Goal: Information Seeking & Learning: Learn about a topic

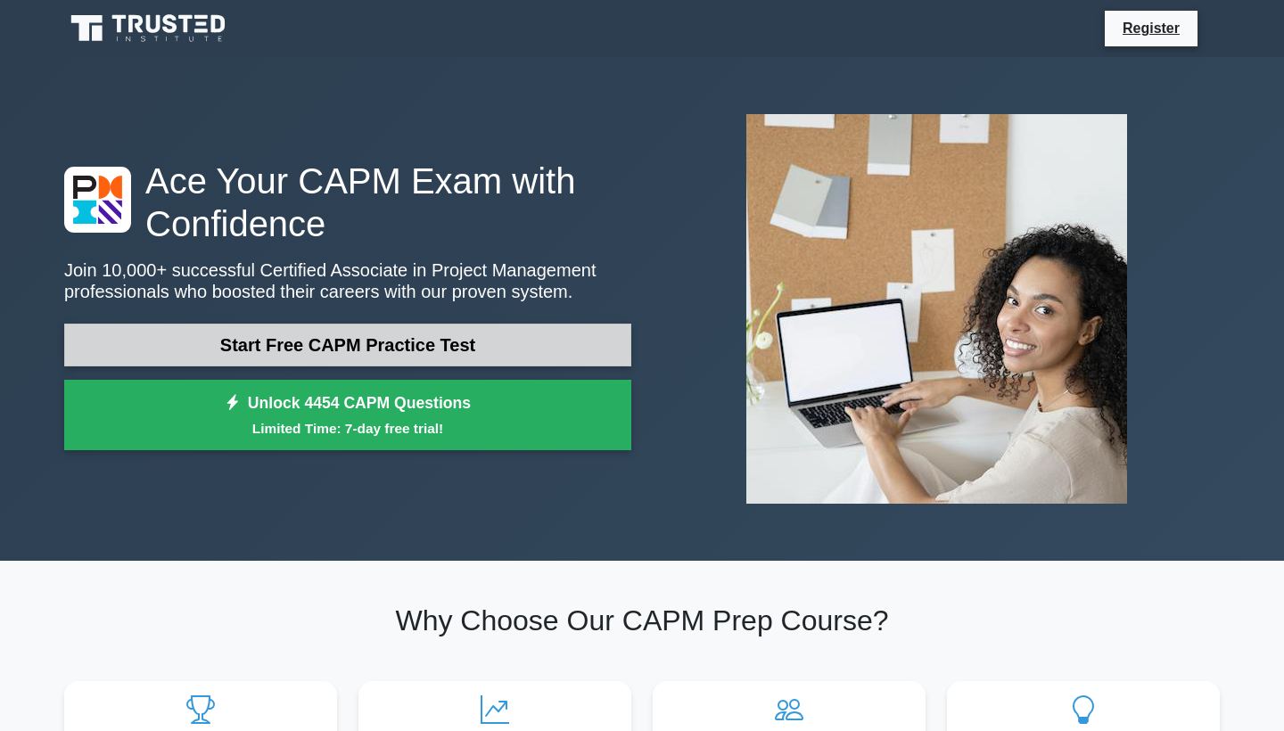
click at [389, 339] on link "Start Free CAPM Practice Test" at bounding box center [347, 345] width 567 height 43
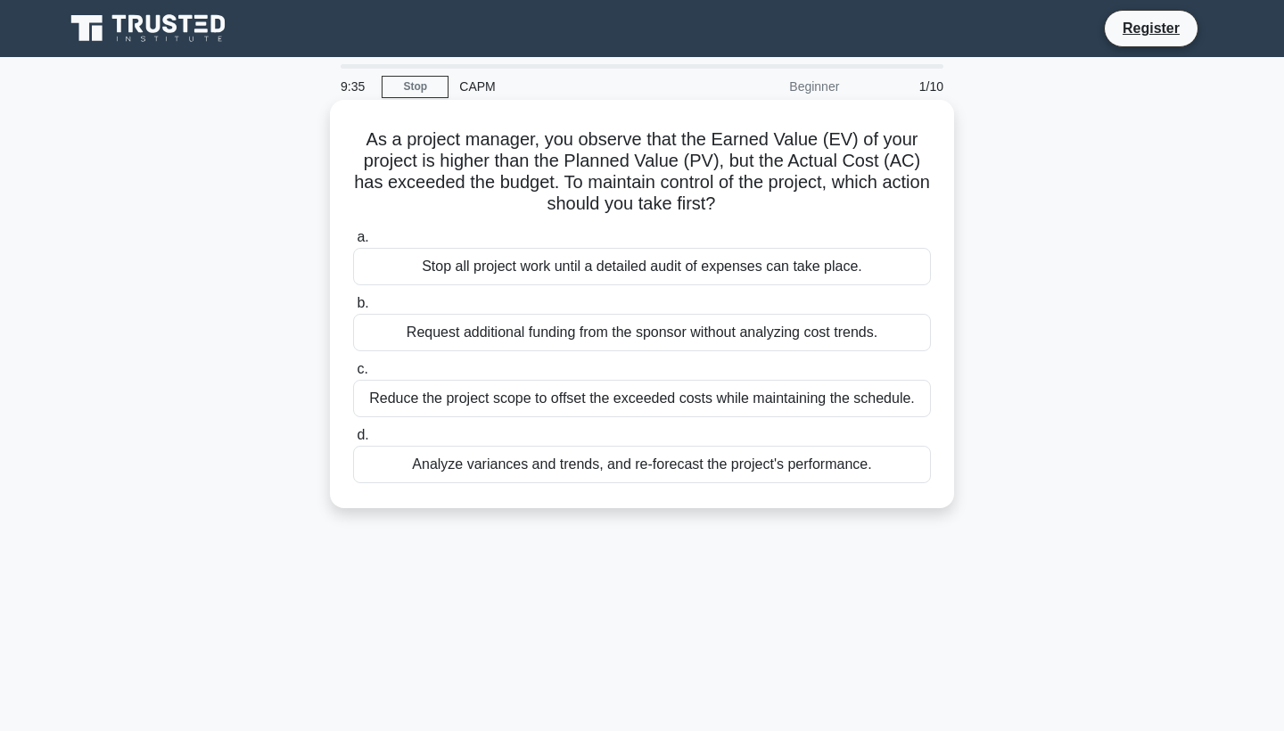
click at [465, 466] on div "Analyze variances and trends, and re-forecast the project's performance." at bounding box center [642, 464] width 578 height 37
click at [353, 441] on input "d. Analyze variances and trends, and re-forecast the project's performance." at bounding box center [353, 436] width 0 height 12
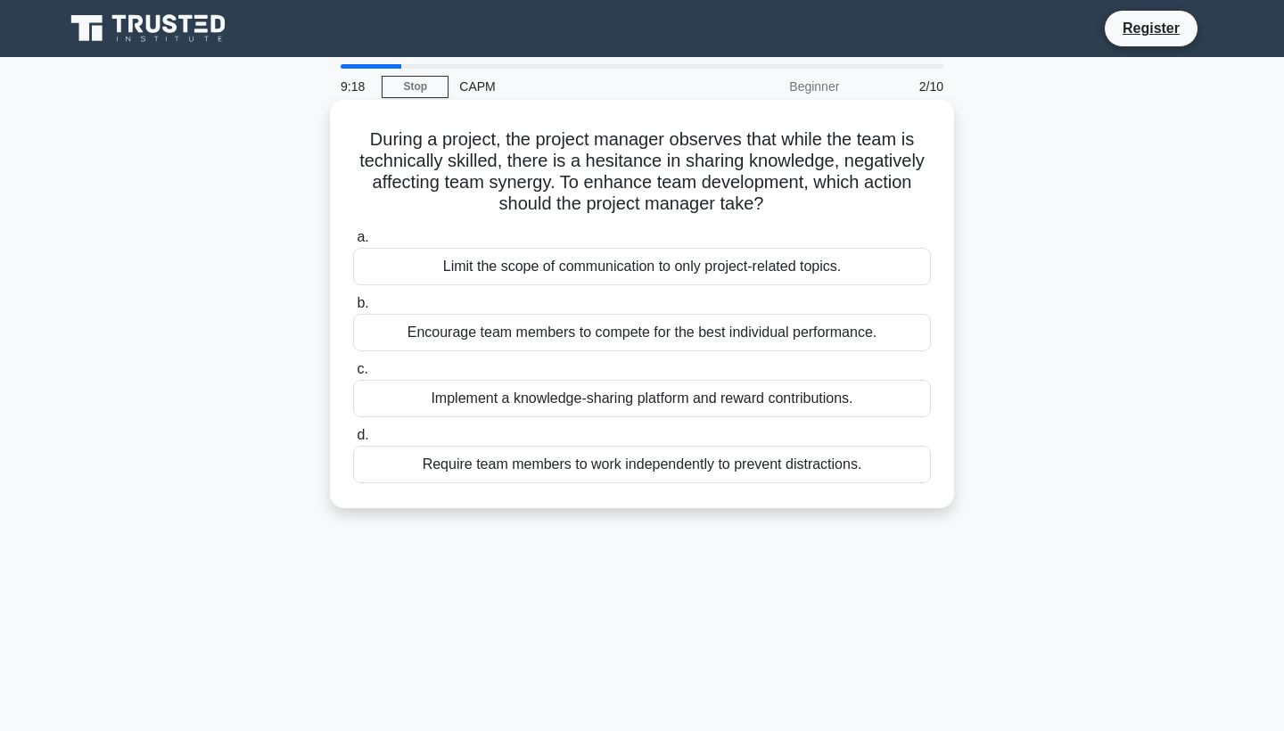
click at [477, 393] on div "Implement a knowledge-sharing platform and reward contributions." at bounding box center [642, 398] width 578 height 37
click at [353, 375] on input "c. Implement a knowledge-sharing platform and reward contributions." at bounding box center [353, 370] width 0 height 12
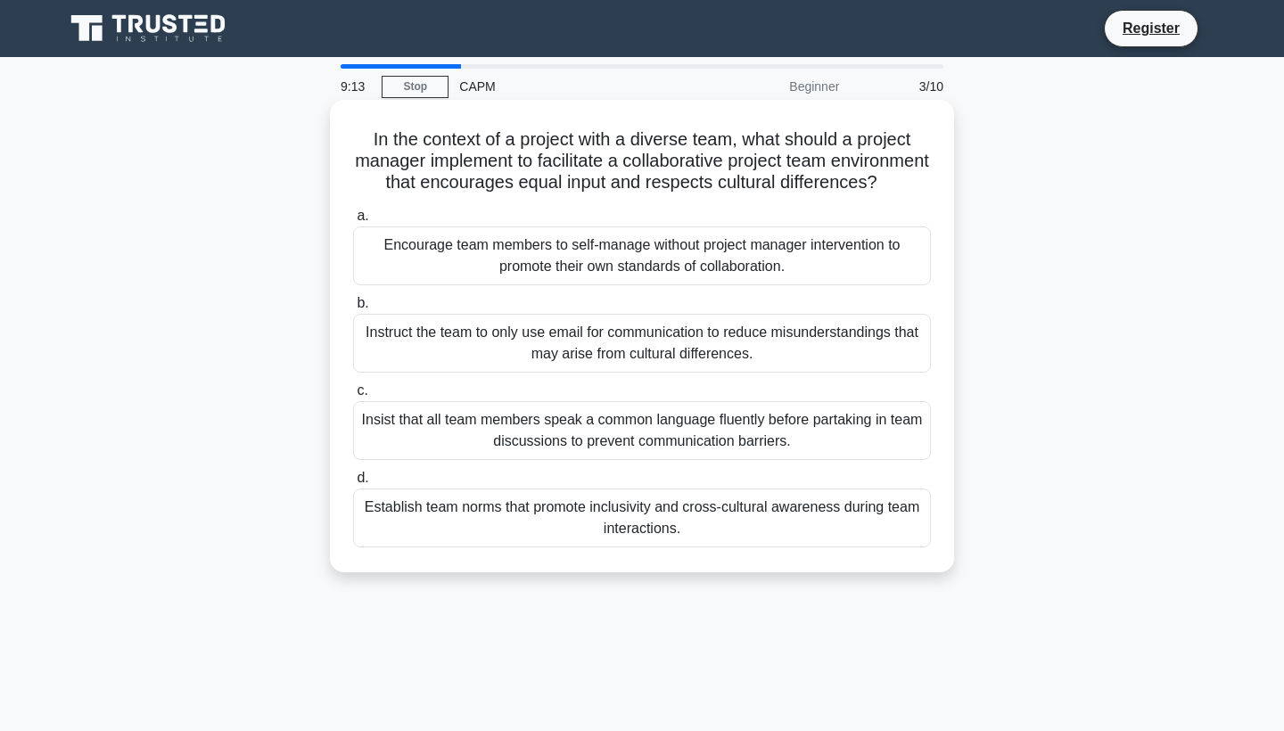
click at [484, 416] on div "Insist that all team members speak a common language fluently before partaking …" at bounding box center [642, 430] width 578 height 59
click at [353, 397] on input "c. Insist that all team members speak a common language fluently before partaki…" at bounding box center [353, 391] width 0 height 12
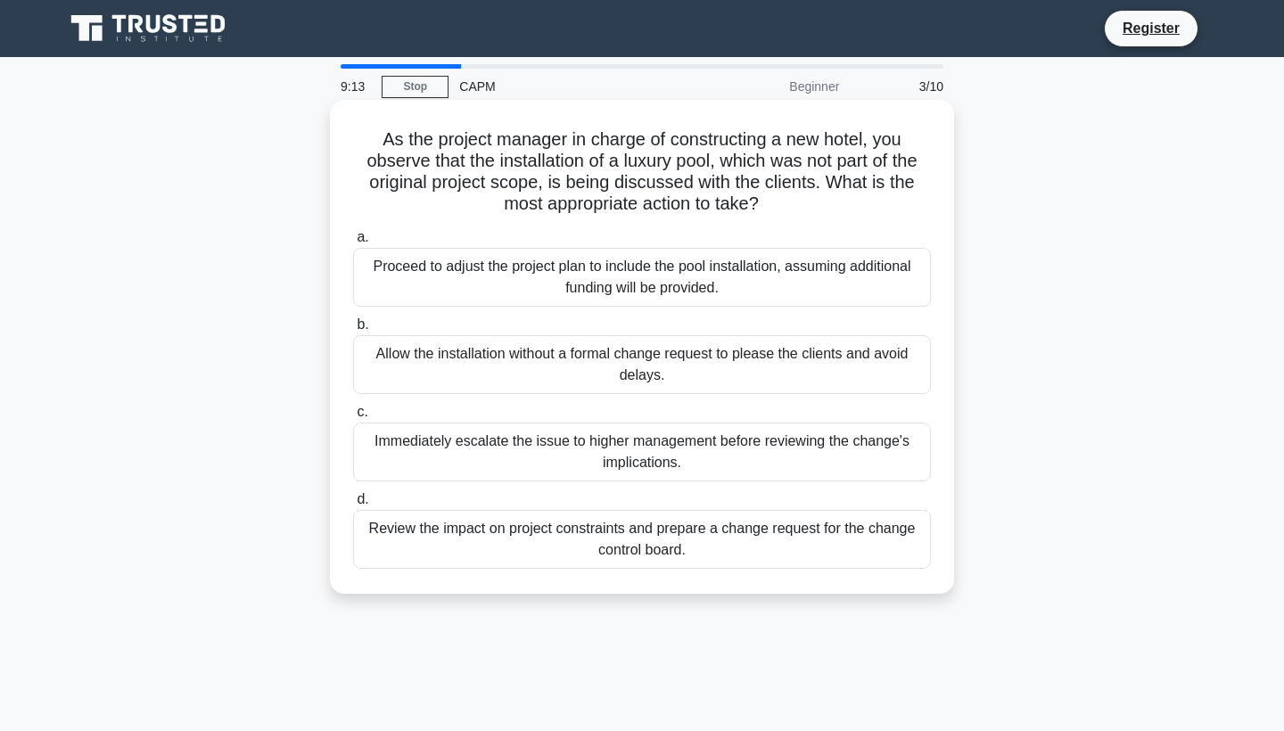
click at [495, 442] on div "Immediately escalate the issue to higher management before reviewing the change…" at bounding box center [642, 452] width 578 height 59
click at [353, 418] on input "c. Immediately escalate the issue to higher management before reviewing the cha…" at bounding box center [353, 412] width 0 height 12
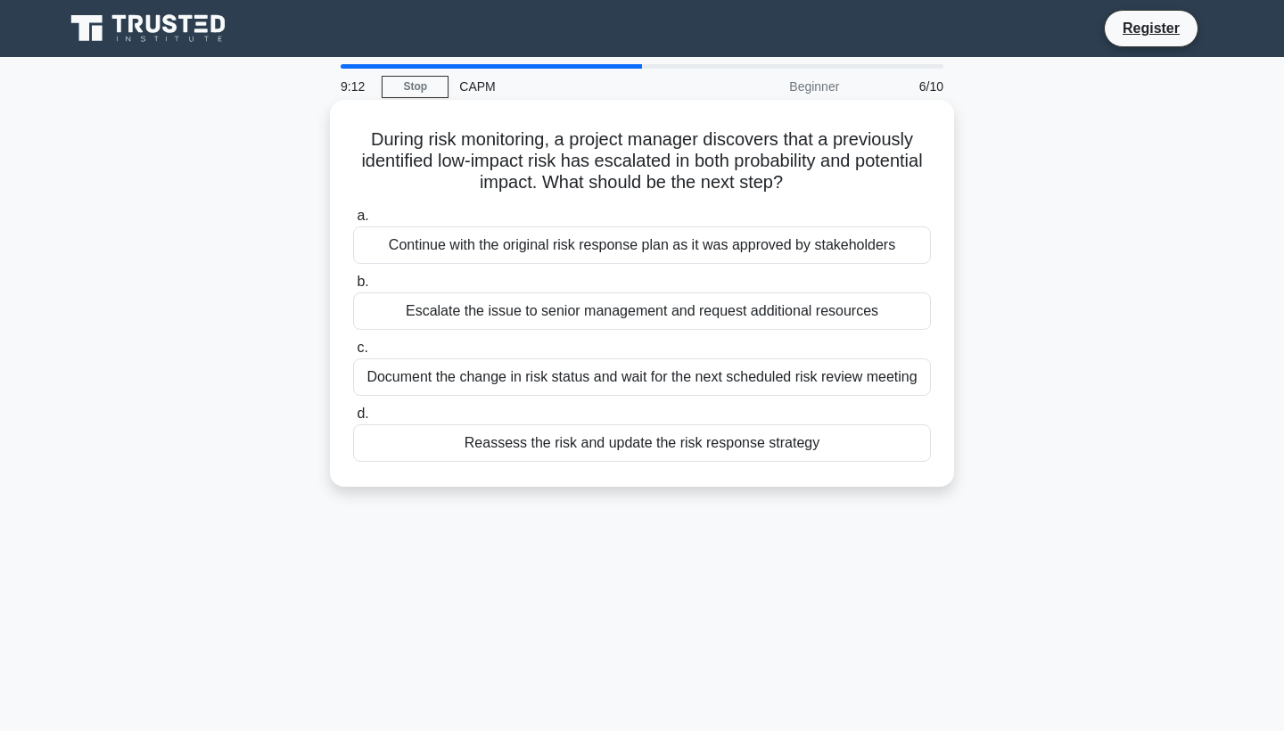
click at [499, 443] on div "Reassess the risk and update the risk response strategy" at bounding box center [642, 442] width 578 height 37
click at [353, 420] on input "d. Reassess the risk and update the risk response strategy" at bounding box center [353, 414] width 0 height 12
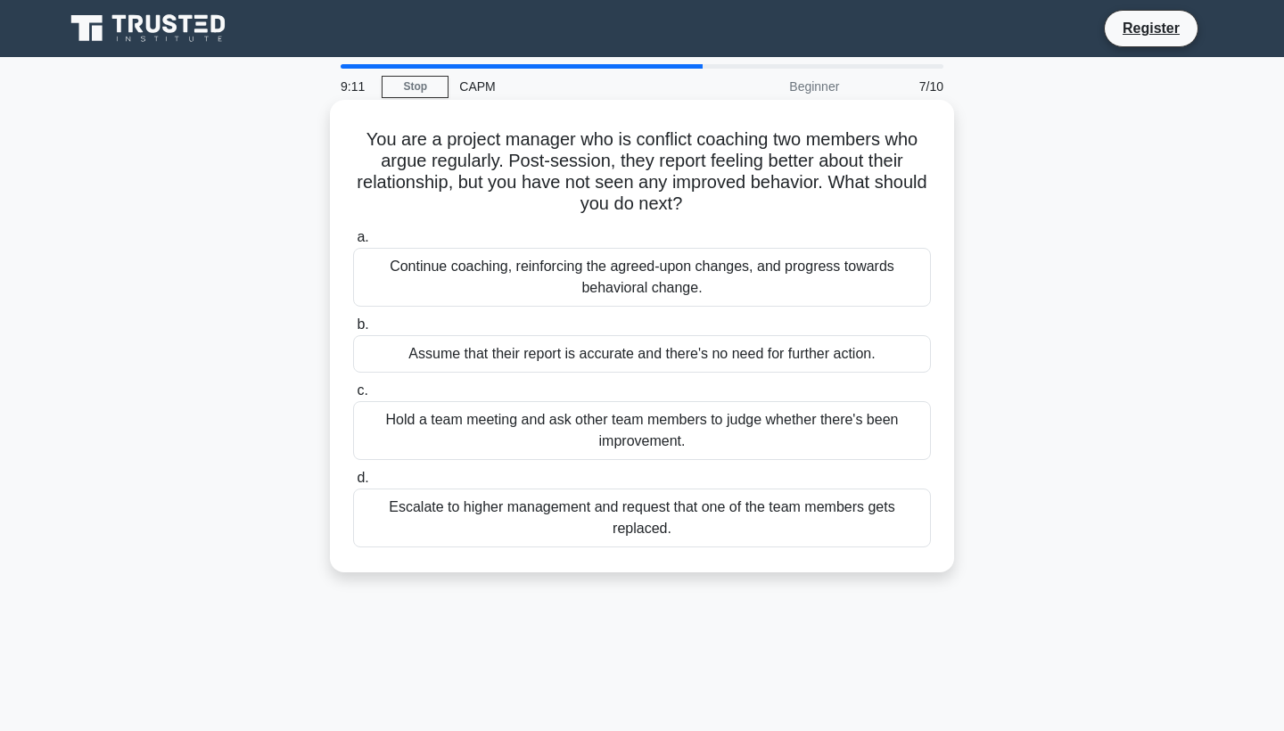
click at [512, 442] on div "Hold a team meeting and ask other team members to judge whether there's been im…" at bounding box center [642, 430] width 578 height 59
click at [353, 397] on input "c. Hold a team meeting and ask other team members to judge whether there's been…" at bounding box center [353, 391] width 0 height 12
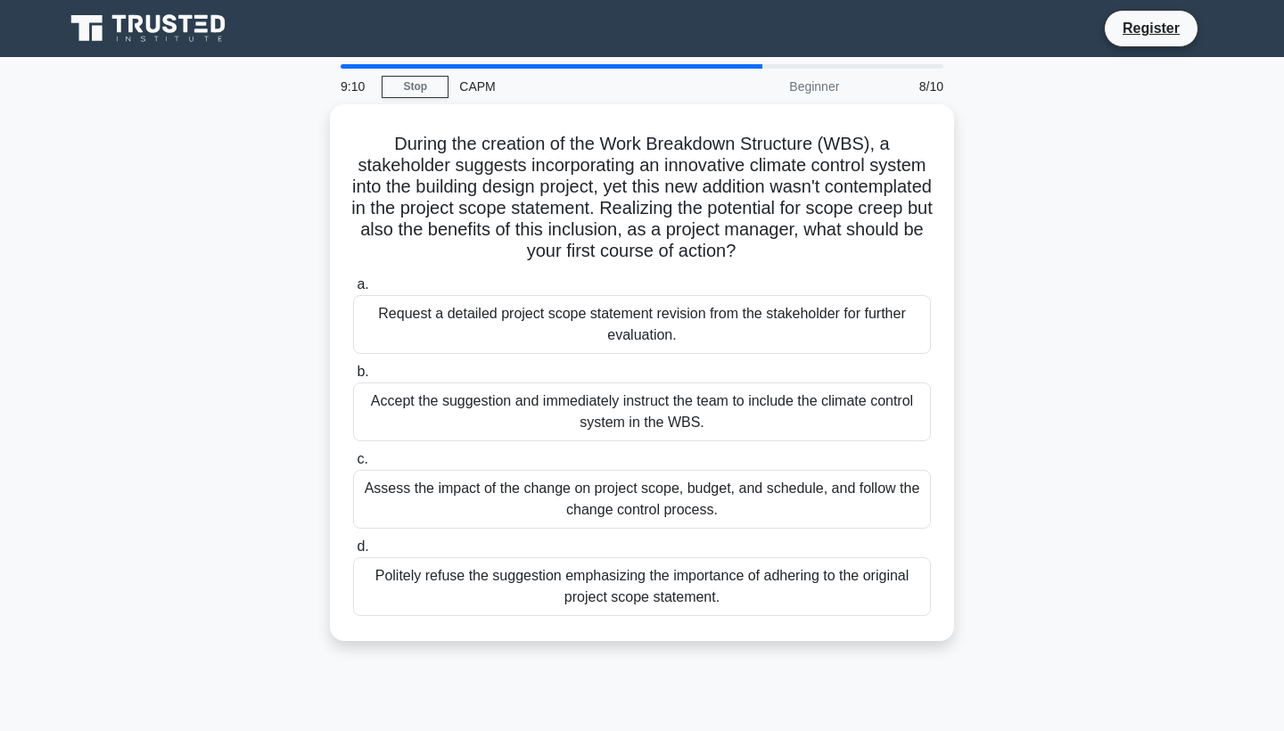
click at [550, 352] on div "a. Request a detailed project scope statement revision from the stakeholder for…" at bounding box center [641, 444] width 599 height 349
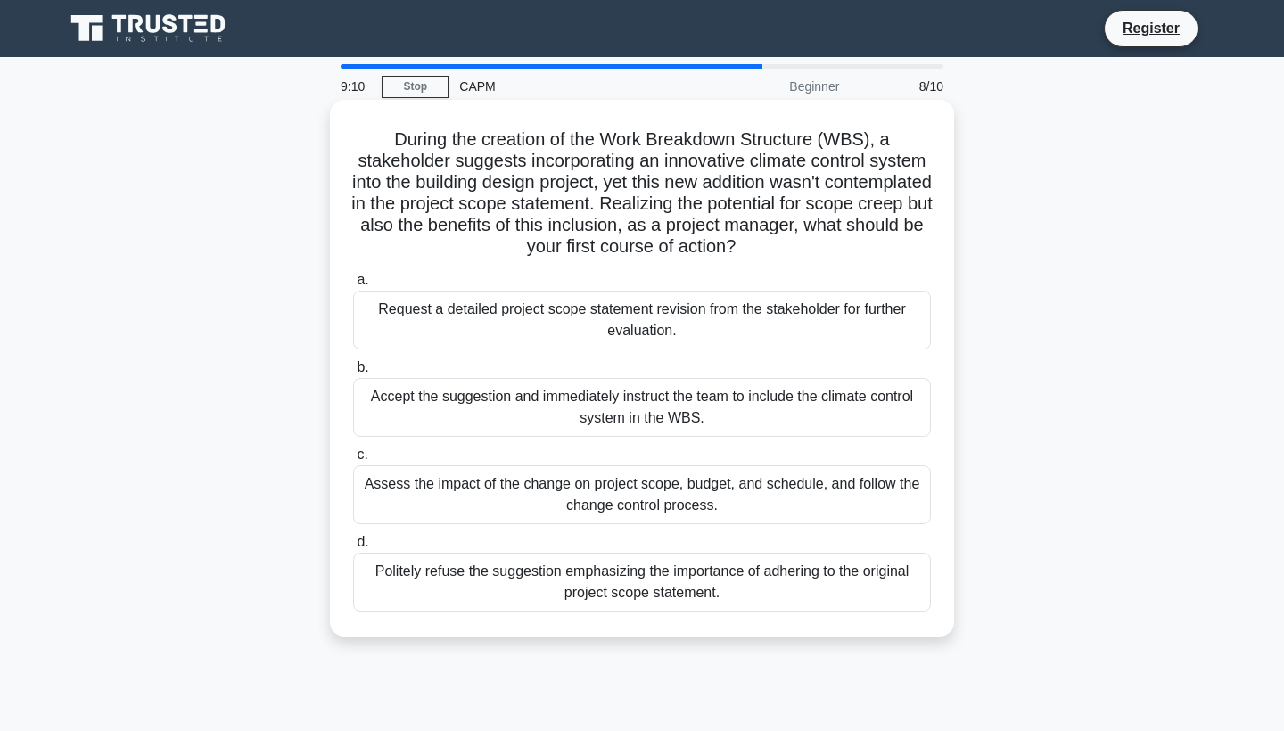
click at [559, 324] on div "Request a detailed project scope statement revision from the stakeholder for fu…" at bounding box center [642, 320] width 578 height 59
click at [353, 286] on input "a. Request a detailed project scope statement revision from the stakeholder for…" at bounding box center [353, 281] width 0 height 12
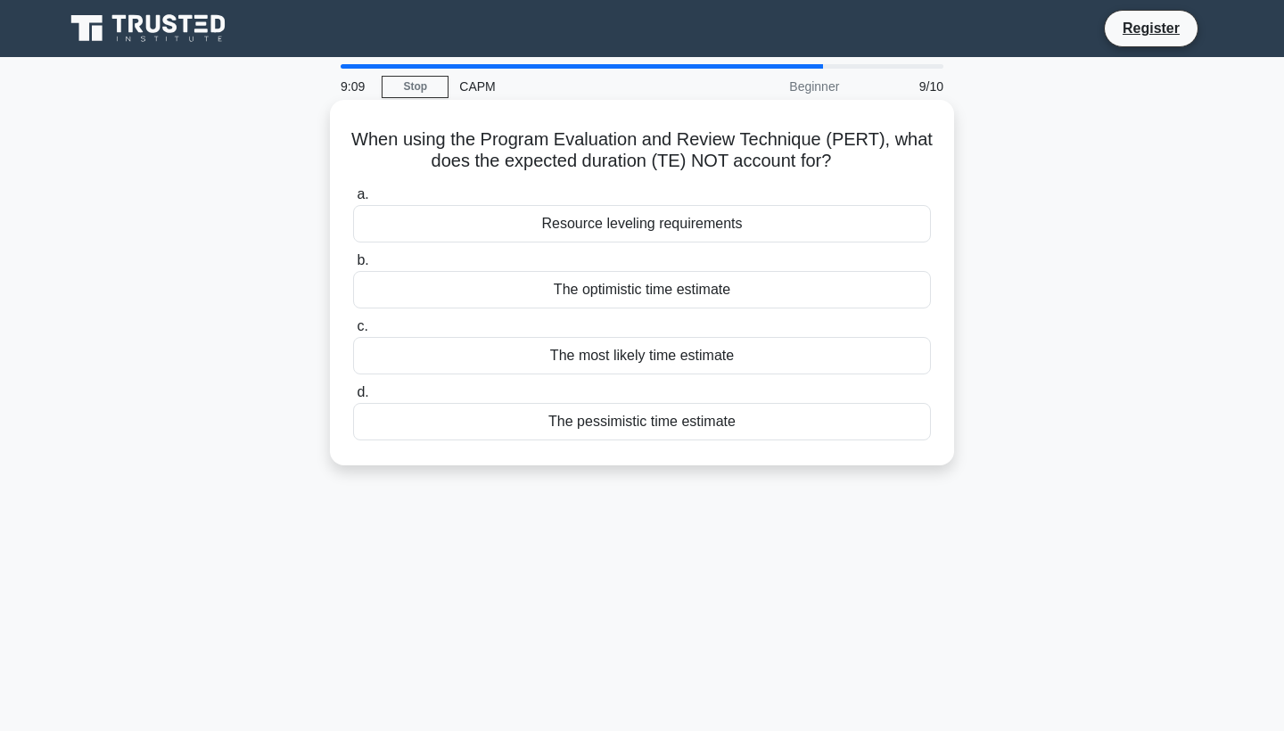
click at [538, 418] on div "The pessimistic time estimate" at bounding box center [642, 421] width 578 height 37
click at [353, 398] on input "d. The pessimistic time estimate" at bounding box center [353, 393] width 0 height 12
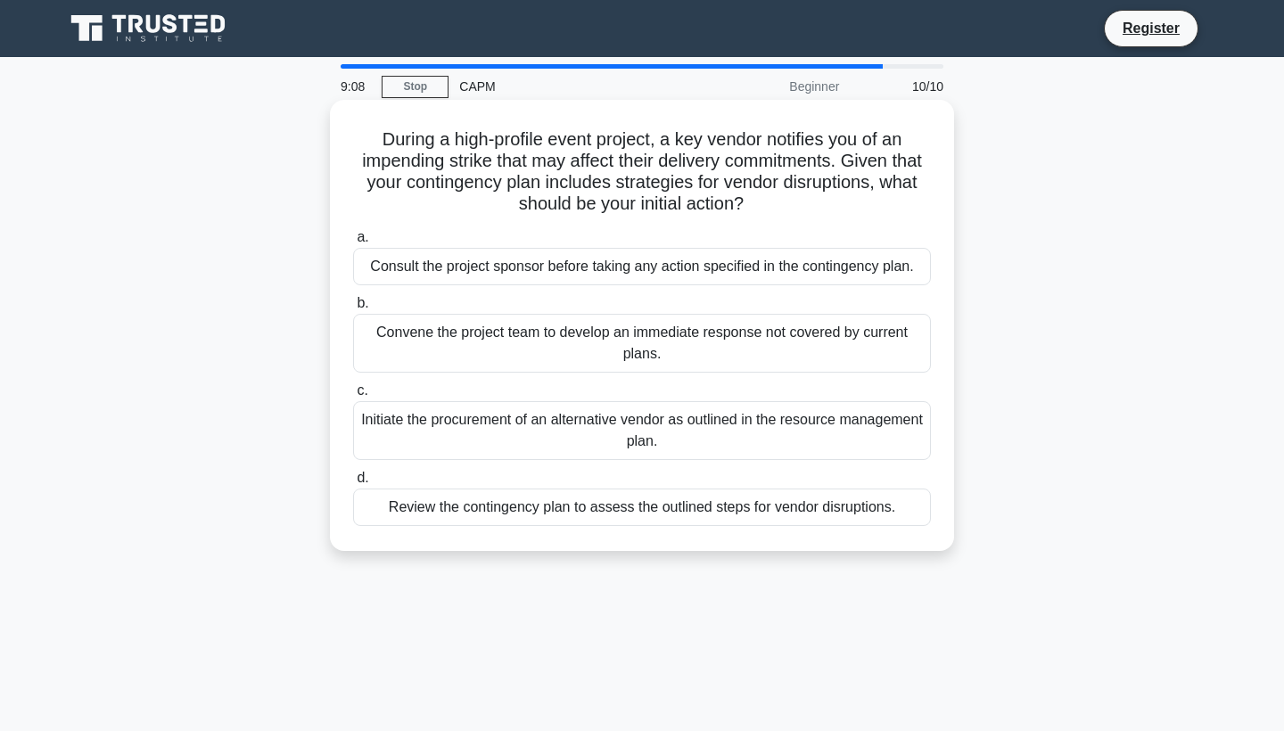
click at [541, 403] on div "Initiate the procurement of an alternative vendor as outlined in the resource m…" at bounding box center [642, 430] width 578 height 59
click at [353, 397] on input "c. Initiate the procurement of an alternative vendor as outlined in the resourc…" at bounding box center [353, 391] width 0 height 12
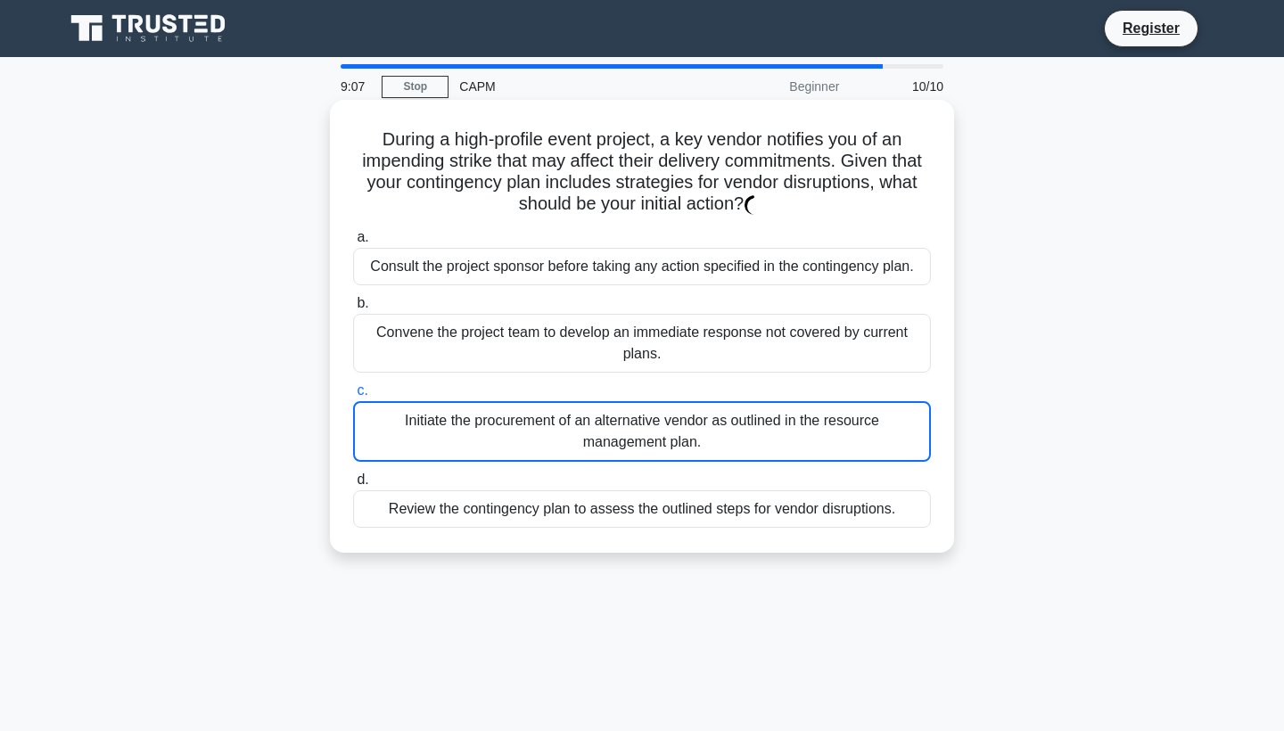
click at [541, 419] on div "Initiate the procurement of an alternative vendor as outlined in the resource m…" at bounding box center [642, 431] width 578 height 61
click at [353, 397] on input "c. Initiate the procurement of an alternative vendor as outlined in the resourc…" at bounding box center [353, 391] width 0 height 12
